Goal: Find contact information: Find contact information

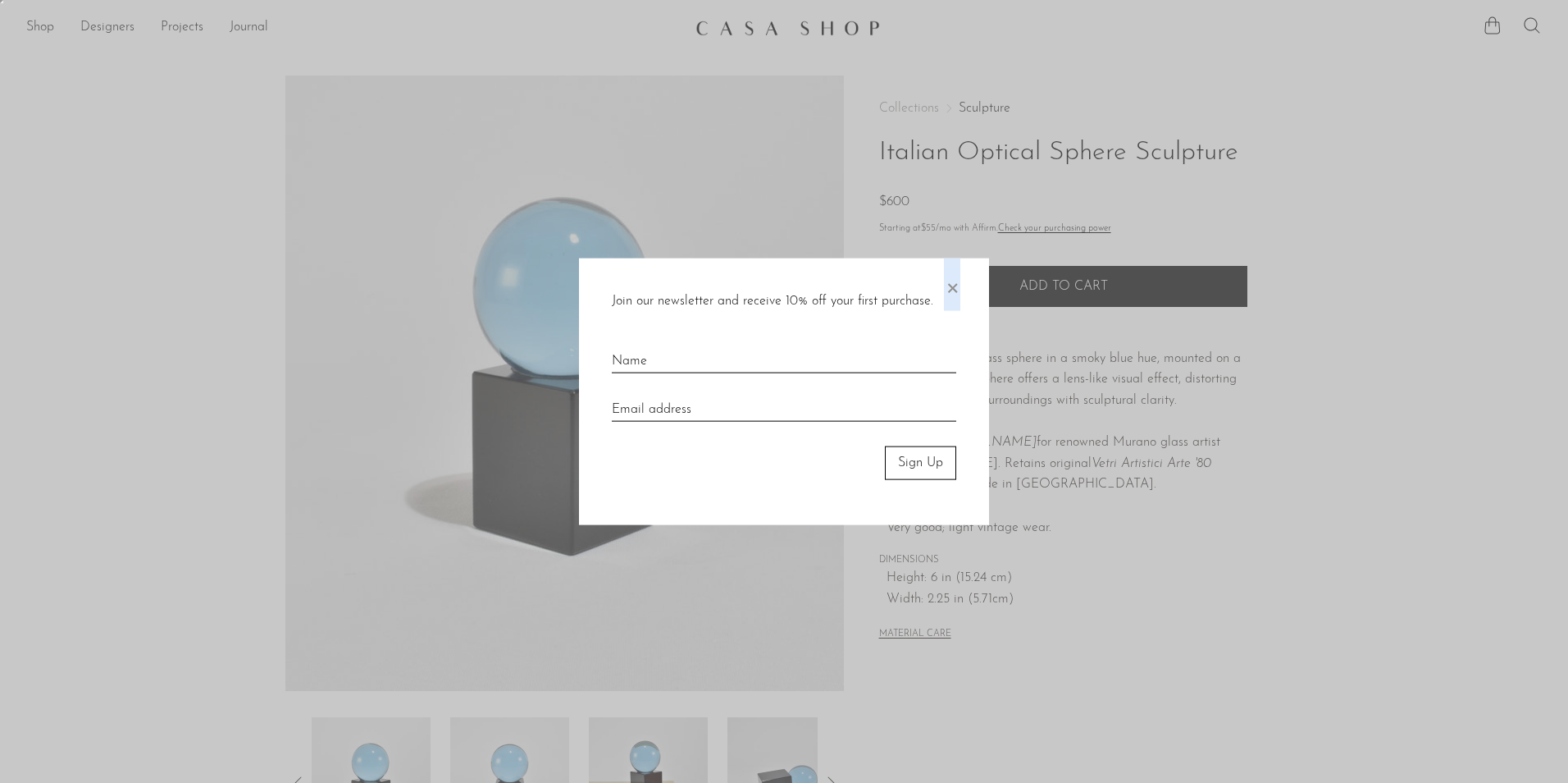
click at [956, 287] on span "×" at bounding box center [952, 284] width 16 height 52
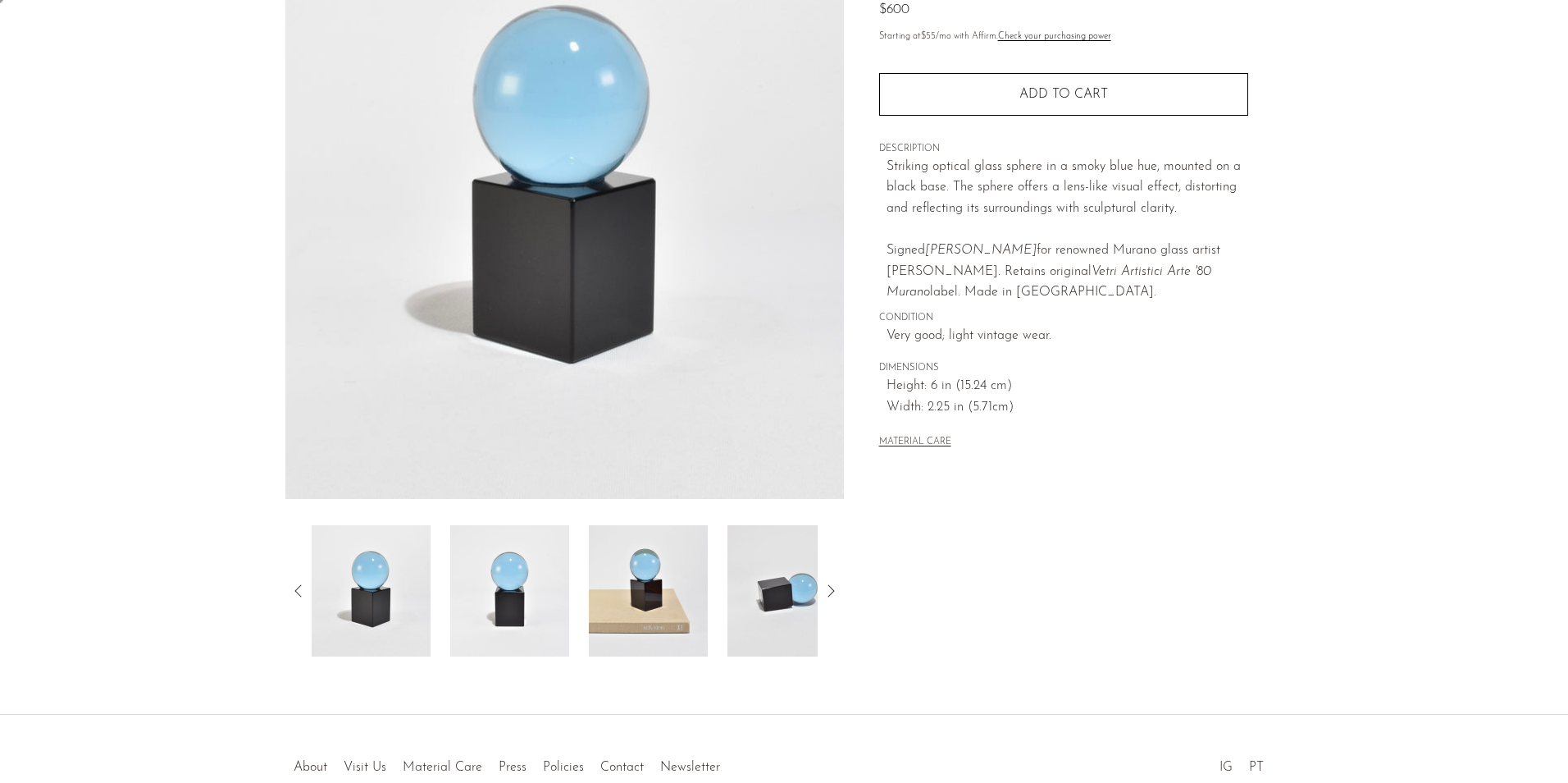
scroll to position [286, 0]
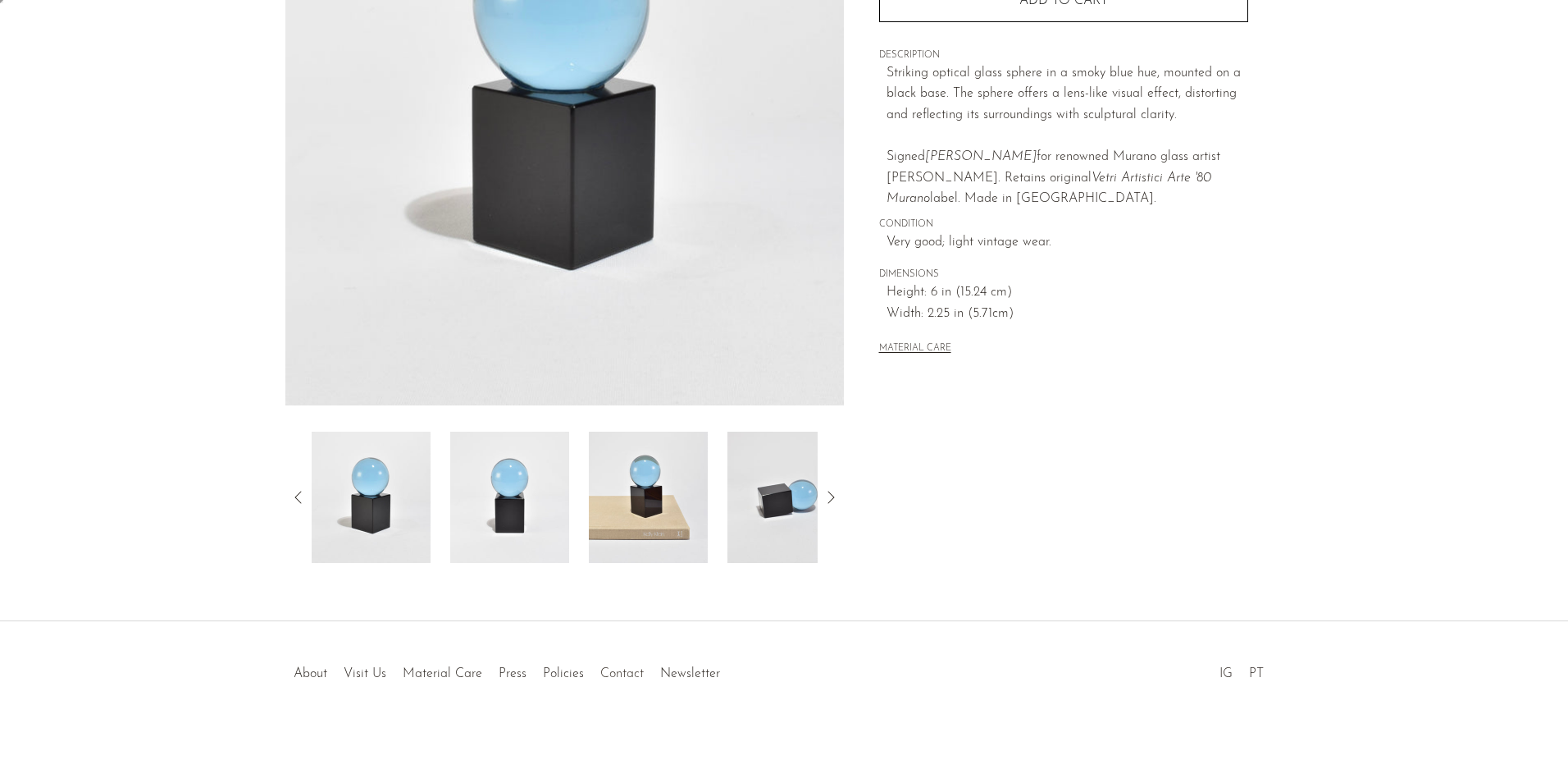
click at [619, 674] on link "Contact" at bounding box center [622, 673] width 44 height 13
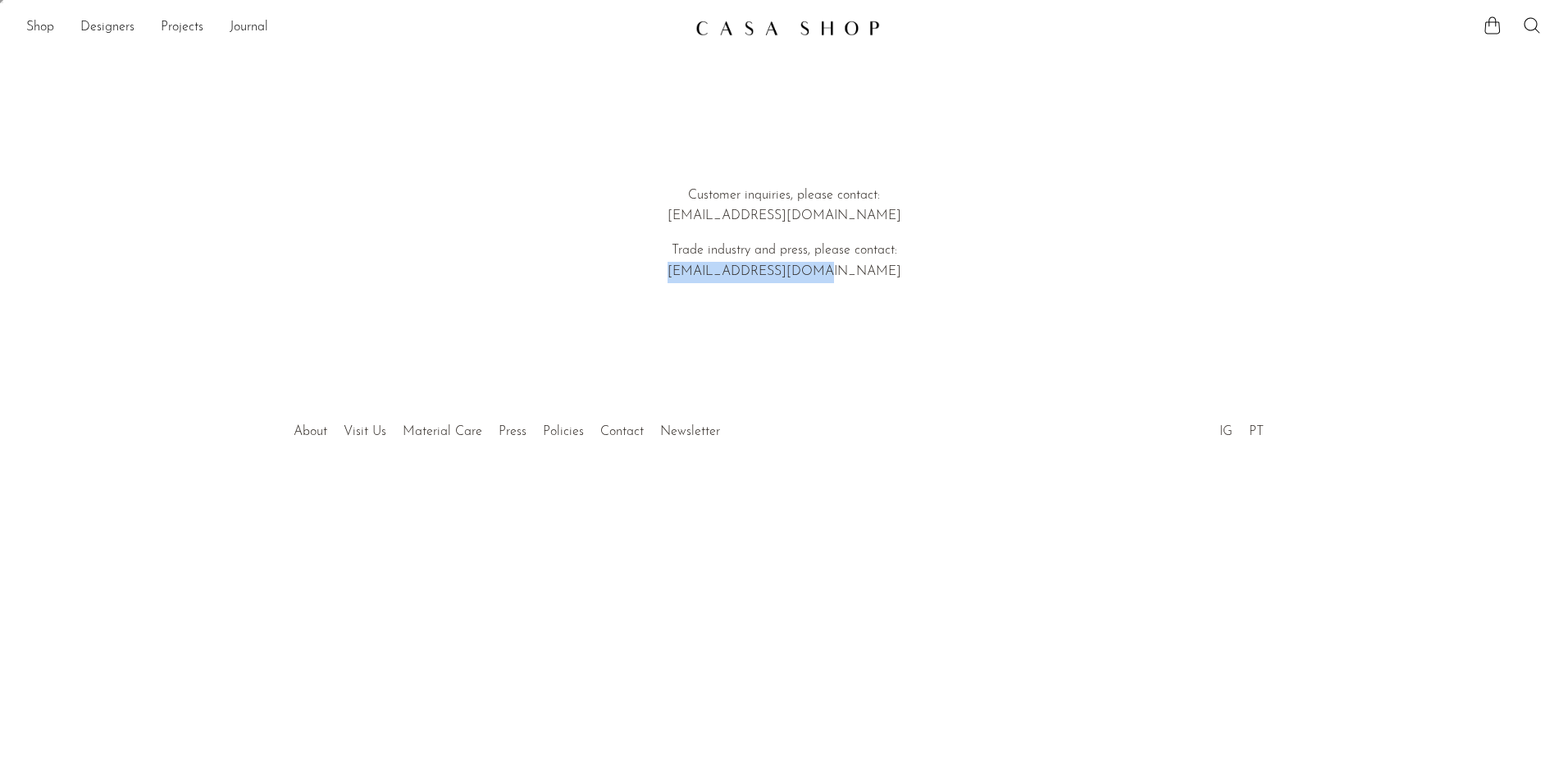
drag, startPoint x: 713, startPoint y: 273, endPoint x: 845, endPoint y: 273, distance: 132.0
click at [845, 273] on p "Trade industry and press, please contact: emi@shopcasashop.com" at bounding box center [784, 261] width 469 height 42
copy p "emi@shopcasashop.com"
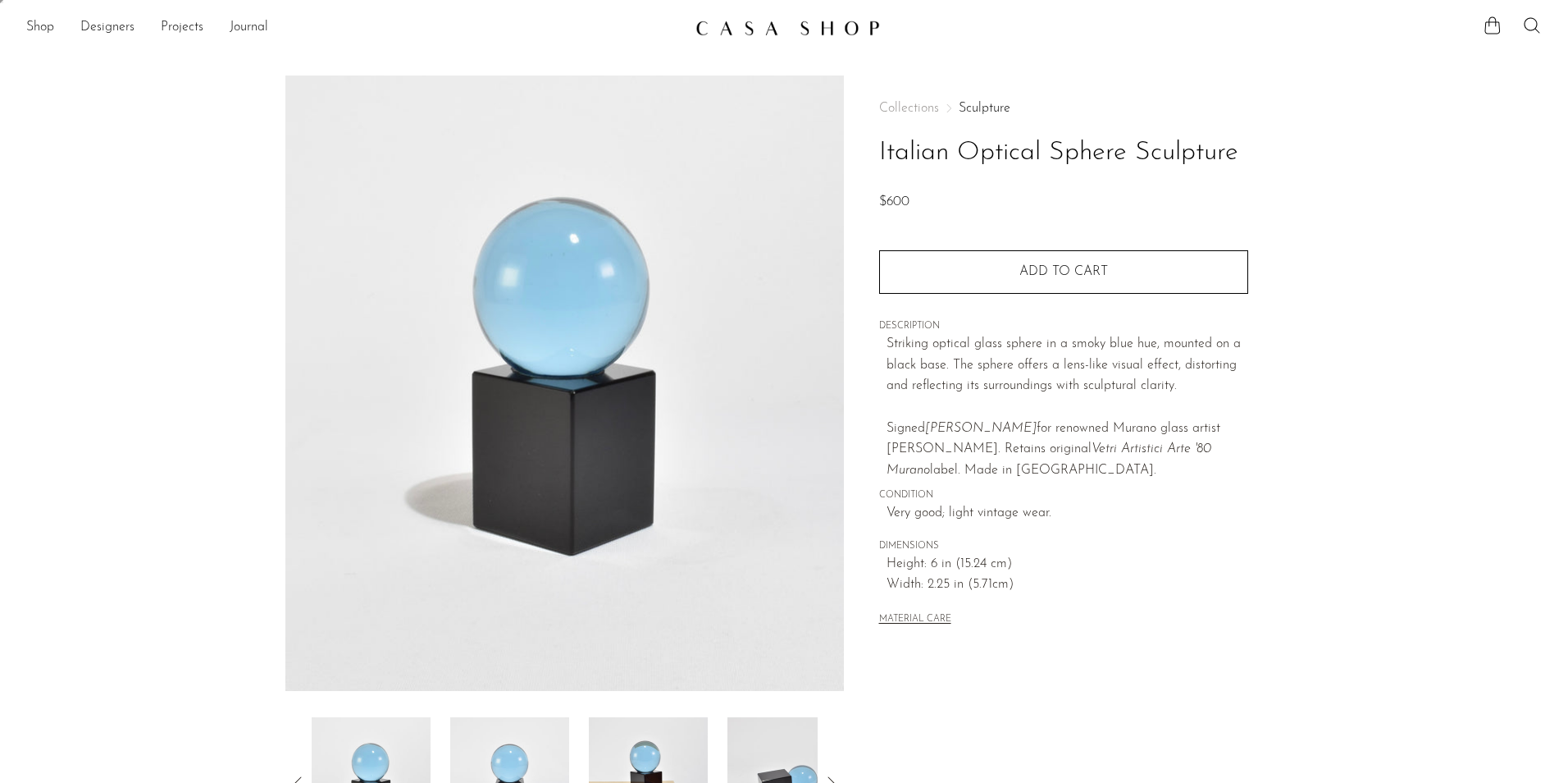
scroll to position [286, 0]
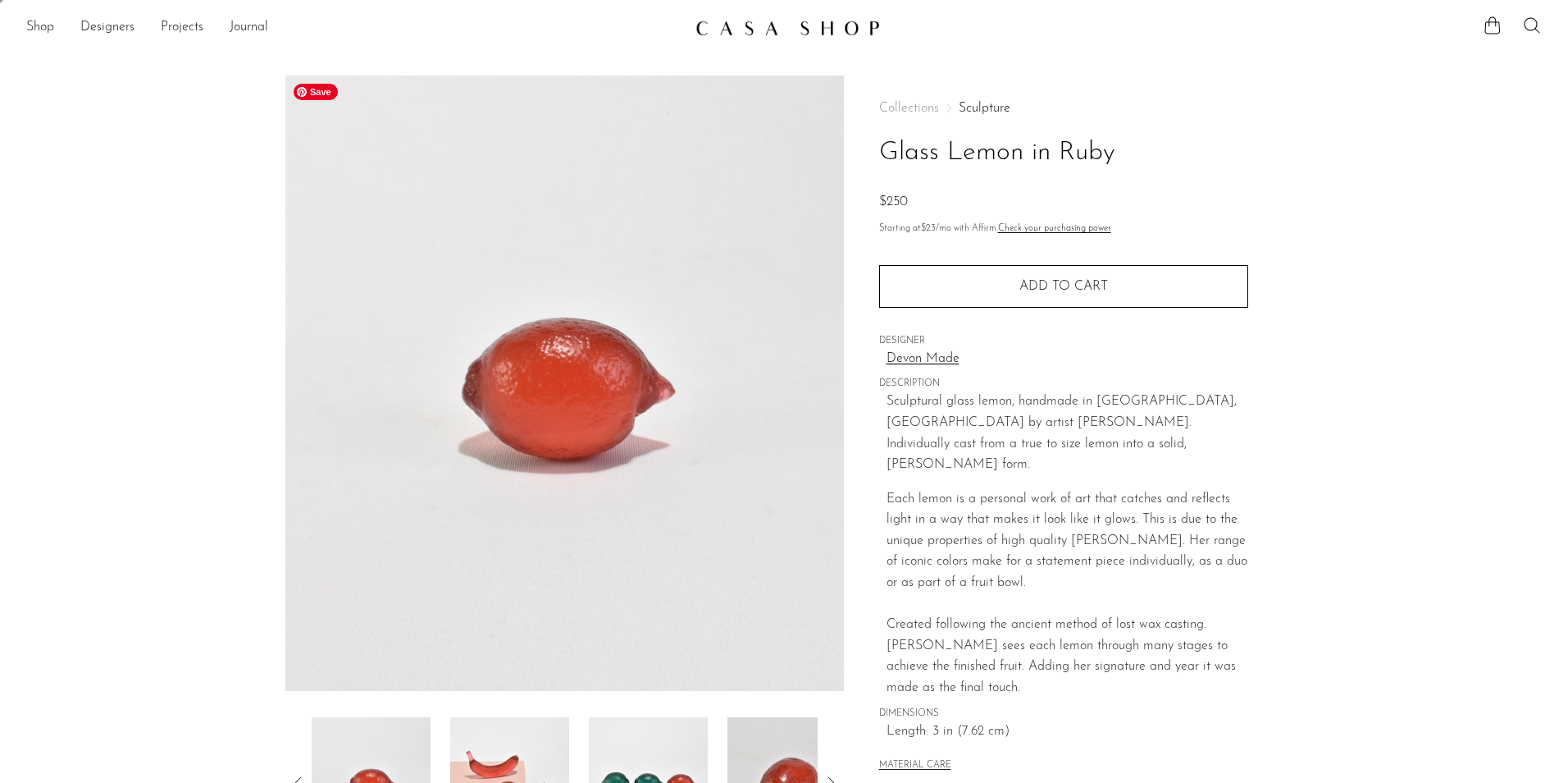
drag, startPoint x: 652, startPoint y: 512, endPoint x: 639, endPoint y: 512, distance: 13.0
